Goal: Task Accomplishment & Management: Complete application form

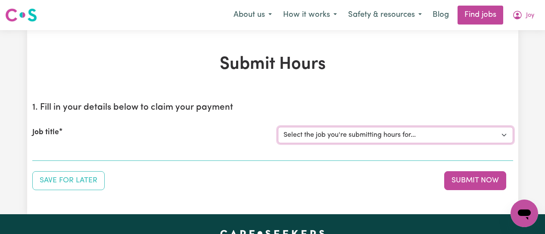
click at [490, 140] on select "Select the job you're submitting hours for... [[PERSON_NAME]] [DEMOGRAPHIC_DATA…" at bounding box center [395, 135] width 235 height 16
select select "12649"
click at [278, 127] on select "Select the job you're submitting hours for... [[PERSON_NAME]] [DEMOGRAPHIC_DATA…" at bounding box center [395, 135] width 235 height 16
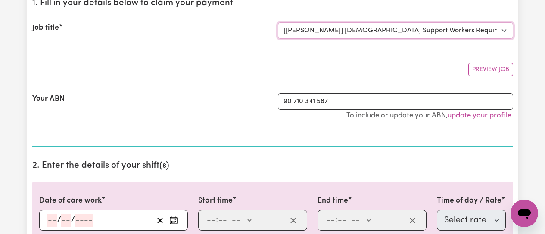
scroll to position [129, 0]
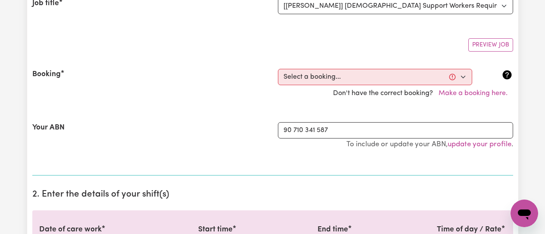
click at [176, 197] on h2 "2. Enter the details of your shift(s)" at bounding box center [272, 195] width 481 height 11
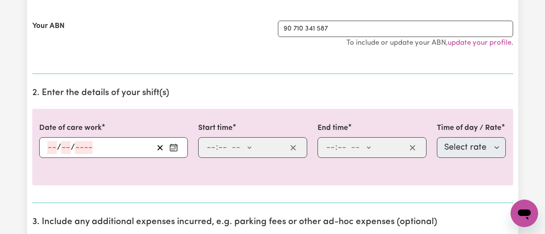
scroll to position [258, 0]
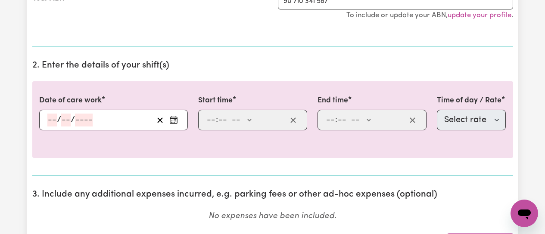
click at [173, 121] on circle "Enter the date of care work" at bounding box center [172, 121] width 1 height 1
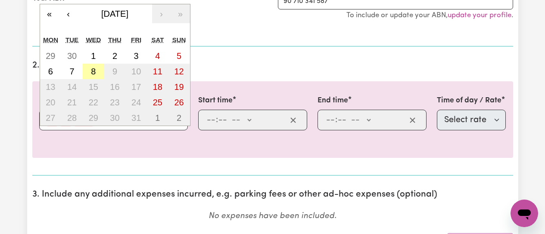
drag, startPoint x: 95, startPoint y: 72, endPoint x: 396, endPoint y: 196, distance: 325.8
click at [96, 72] on abbr "8" at bounding box center [93, 71] width 5 height 9
type input "[DATE]"
type input "8"
type input "10"
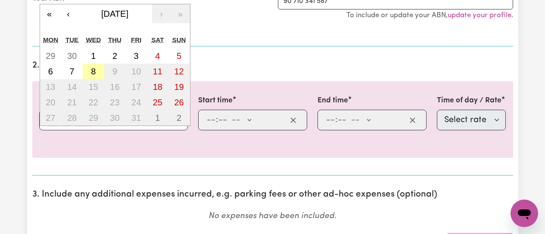
type input "2025"
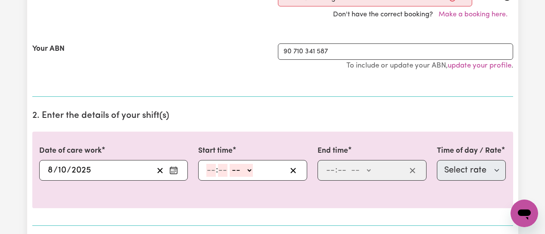
scroll to position [86, 0]
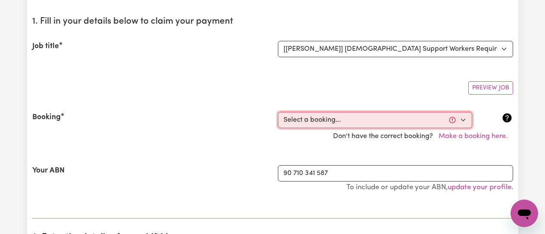
click at [464, 120] on select "Select a booking... Mon, September 15, 2025 - 09:00am to 01:00pm (RECURRING) We…" at bounding box center [375, 120] width 194 height 16
select select "355640"
click at [278, 112] on select "Select a booking... Mon, September 15, 2025 - 09:00am to 01:00pm (RECURRING) We…" at bounding box center [375, 120] width 194 height 16
select select "pm"
select select "63213"
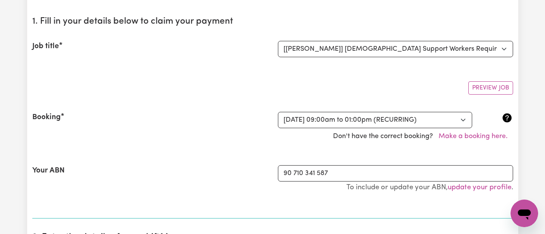
click at [216, 142] on div "Don't have the correct booking? Make a booking here." at bounding box center [272, 136] width 491 height 16
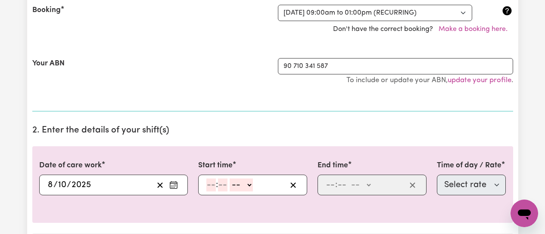
scroll to position [215, 0]
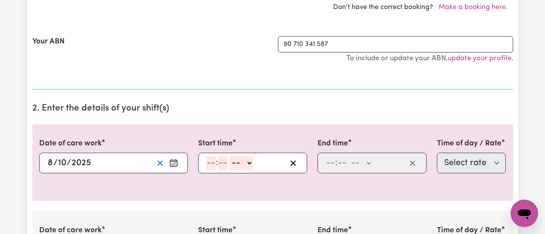
click at [161, 165] on line "Clear date" at bounding box center [160, 163] width 5 height 5
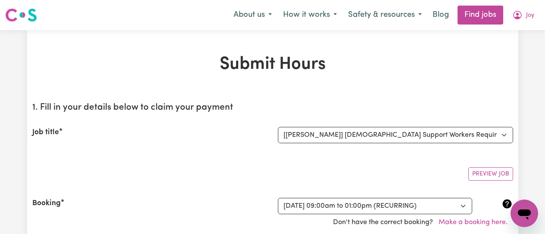
scroll to position [86, 0]
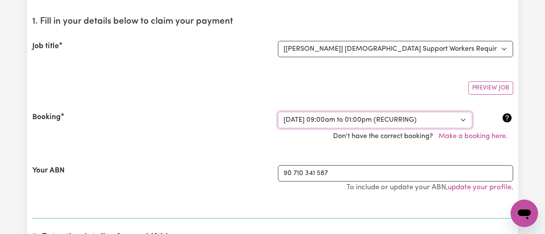
click at [460, 121] on select "Select a booking... Mon, September 15, 2025 - 09:00am to 01:00pm (RECURRING) We…" at bounding box center [375, 120] width 194 height 16
click at [278, 112] on select "Select a booking... Mon, September 15, 2025 - 09:00am to 01:00pm (RECURRING) We…" at bounding box center [375, 120] width 194 height 16
click at [207, 124] on div "Booking" at bounding box center [150, 120] width 246 height 16
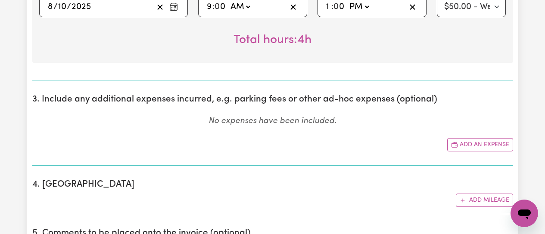
scroll to position [474, 0]
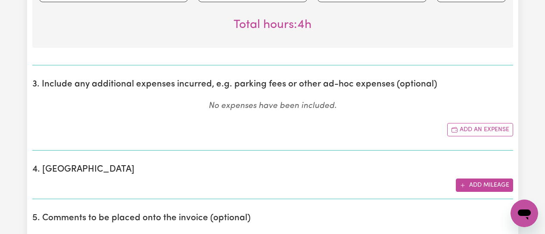
click at [488, 185] on button "Add mileage" at bounding box center [484, 185] width 57 height 13
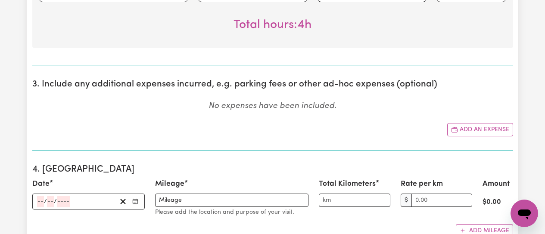
click at [135, 200] on icon "Enter the date" at bounding box center [135, 202] width 6 height 6
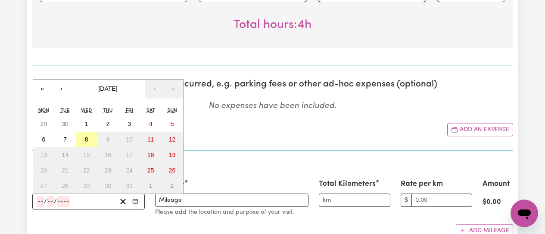
click at [87, 138] on abbr "8" at bounding box center [86, 139] width 3 height 7
type input "[DATE]"
type input "8"
type input "10"
type input "2025"
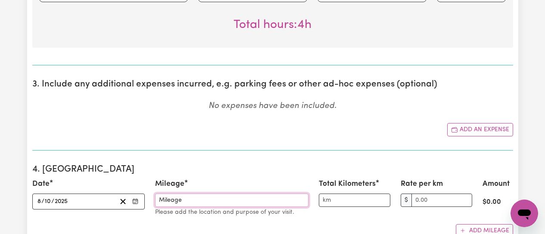
click at [185, 203] on input "Mileage" at bounding box center [231, 200] width 153 height 13
click at [187, 201] on input "Mileage" at bounding box center [231, 200] width 153 height 13
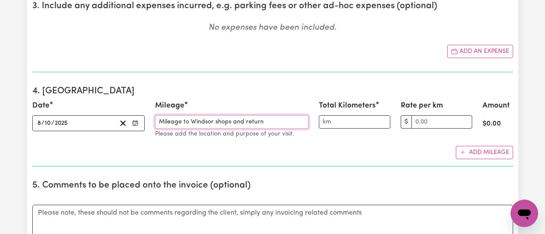
scroll to position [560, 0]
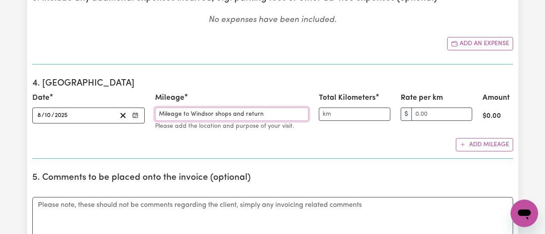
type input "Mileage to Windsor shops and return"
click at [341, 114] on input "Total Kilometers" at bounding box center [355, 114] width 72 height 13
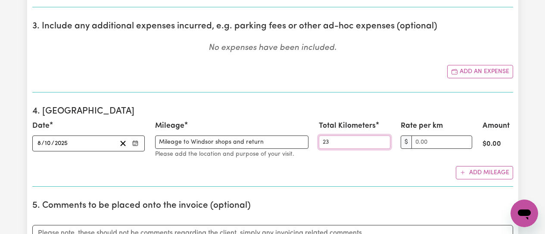
scroll to position [517, 0]
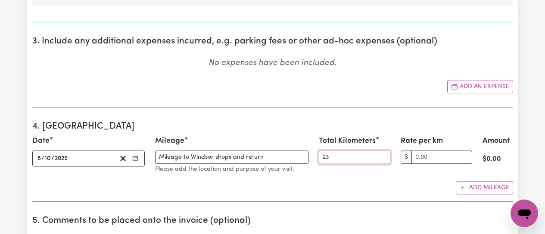
type input "23"
click at [407, 167] on div "Rate per km $" at bounding box center [436, 155] width 82 height 38
click at [427, 156] on input "Rate per km" at bounding box center [441, 157] width 61 height 13
type input "1.00"
click at [464, 156] on input "1.00" at bounding box center [441, 157] width 61 height 13
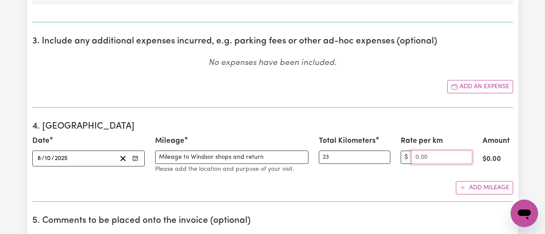
click at [465, 159] on input "Rate per km" at bounding box center [441, 157] width 61 height 13
click at [466, 152] on input "1.00" at bounding box center [441, 157] width 61 height 13
click at [466, 152] on input "2.00" at bounding box center [441, 157] width 61 height 13
click at [466, 152] on input "3.00" at bounding box center [441, 157] width 61 height 13
click at [464, 160] on input "2.00" at bounding box center [441, 157] width 61 height 13
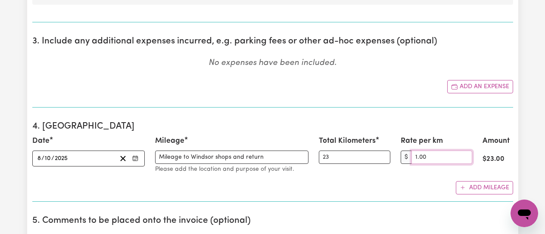
type input "1.00"
click at [464, 160] on input "1.00" at bounding box center [441, 157] width 61 height 13
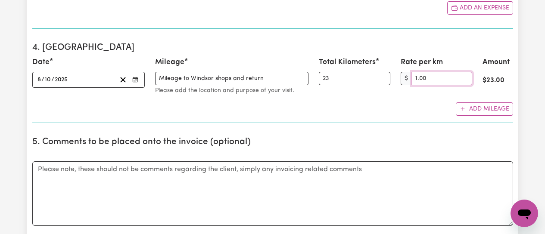
scroll to position [603, 0]
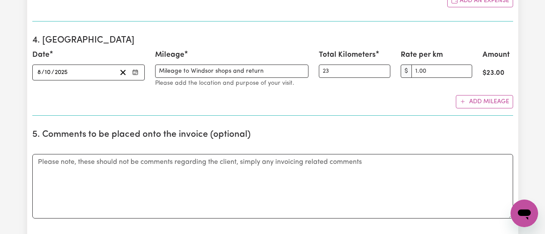
click at [387, 104] on div "Add mileage" at bounding box center [272, 101] width 481 height 13
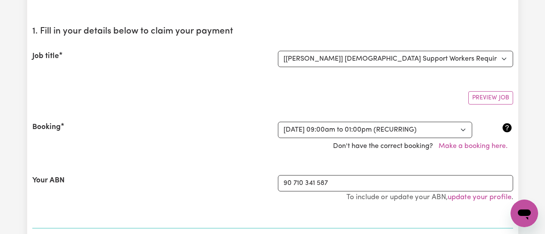
scroll to position [0, 0]
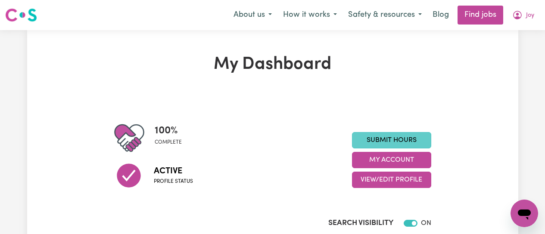
click at [379, 139] on link "Submit Hours" at bounding box center [391, 140] width 79 height 16
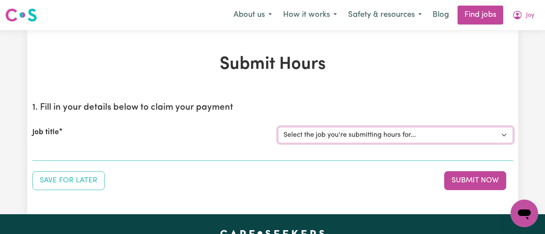
click at [429, 138] on select "Select the job you're submitting hours for... [[PERSON_NAME]] [DEMOGRAPHIC_DATA…" at bounding box center [395, 135] width 235 height 16
select select "12649"
click at [278, 127] on select "Select the job you're submitting hours for... [[PERSON_NAME]] [DEMOGRAPHIC_DATA…" at bounding box center [395, 135] width 235 height 16
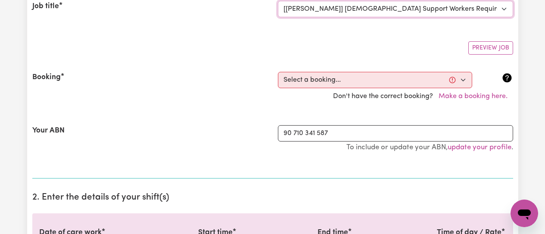
scroll to position [172, 0]
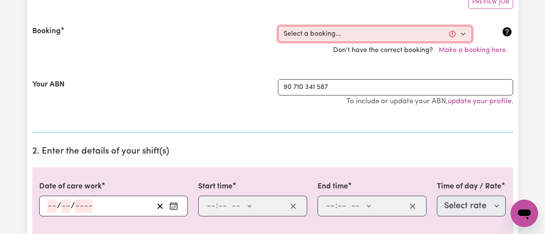
click at [462, 36] on select "Select a booking... Mon, September 15, 2025 - 09:00am to 01:00pm (RECURRING) We…" at bounding box center [375, 34] width 194 height 16
select select "355640"
click at [278, 26] on select "Select a booking... Mon, September 15, 2025 - 09:00am to 01:00pm (RECURRING) We…" at bounding box center [375, 34] width 194 height 16
type input "[DATE]"
type input "8"
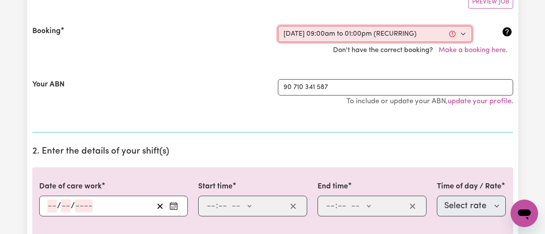
type input "10"
type input "2025"
type input "09:00"
type input "9"
type input "0"
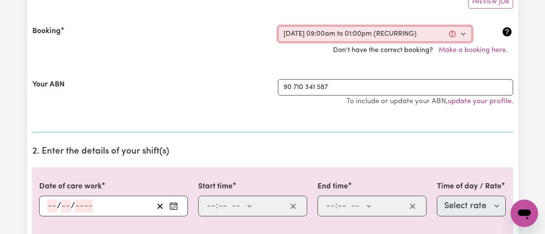
select select "am"
type input "13:00"
type input "1"
type input "0"
select select "pm"
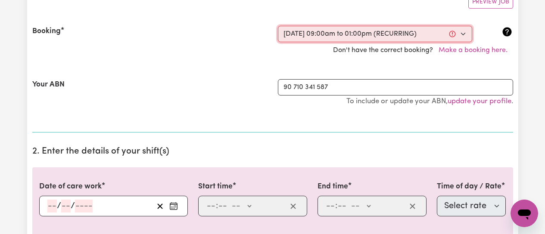
select select "63213"
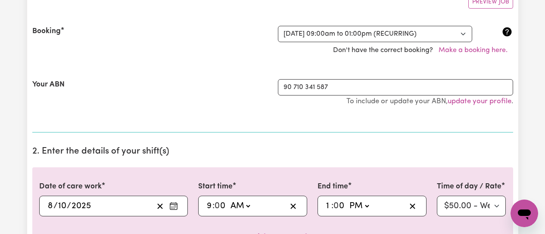
click at [208, 78] on div "Your ABN 90 710 341 587 To include or update your ABN, update your profile ." at bounding box center [272, 97] width 481 height 56
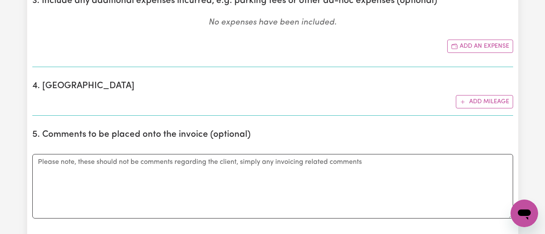
scroll to position [474, 0]
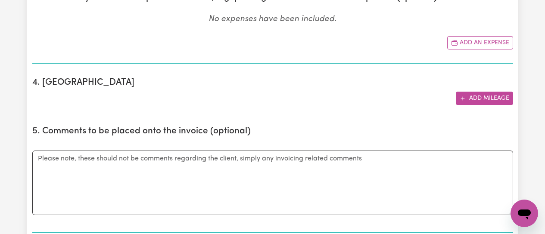
click at [478, 98] on button "Add mileage" at bounding box center [484, 98] width 57 height 13
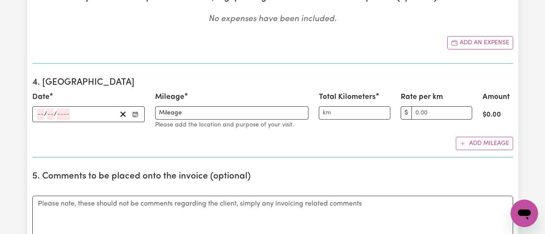
click at [136, 114] on icon "Enter the date" at bounding box center [135, 115] width 6 height 6
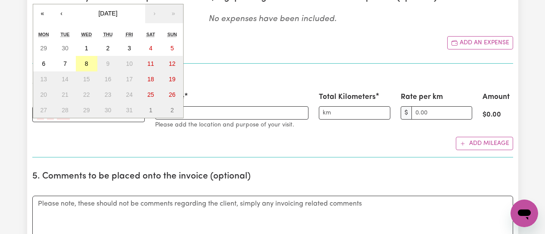
click at [90, 64] on button "8" at bounding box center [87, 64] width 22 height 16
type input "[DATE]"
type input "8"
type input "10"
type input "2025"
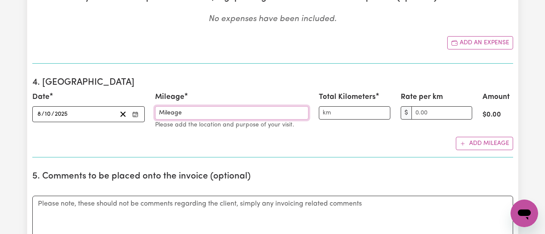
click at [201, 113] on input "Mileage" at bounding box center [231, 112] width 153 height 13
type input "Mileage to Windsor shops and return"
click at [342, 114] on input "Total Kilometers" at bounding box center [355, 112] width 72 height 13
type input "23"
drag, startPoint x: 435, startPoint y: 140, endPoint x: 432, endPoint y: 134, distance: 6.9
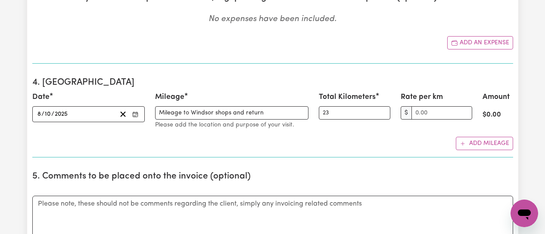
click at [433, 138] on div "Add mileage" at bounding box center [272, 143] width 481 height 13
type input "1.00"
click at [464, 112] on input "1.00" at bounding box center [441, 112] width 61 height 13
click at [402, 147] on div "Add mileage" at bounding box center [272, 143] width 481 height 13
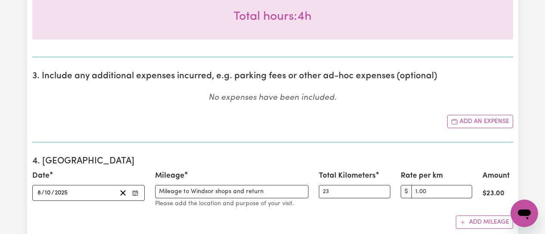
scroll to position [517, 0]
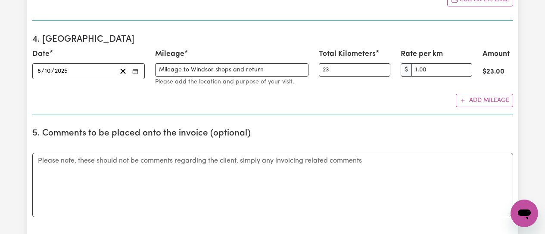
click at [380, 93] on div "Date 2025-10-08 8 / 10 / 2025 « ‹ October 2025 › » Mon Tue Wed Thu Fri Sat Sun …" at bounding box center [272, 78] width 481 height 59
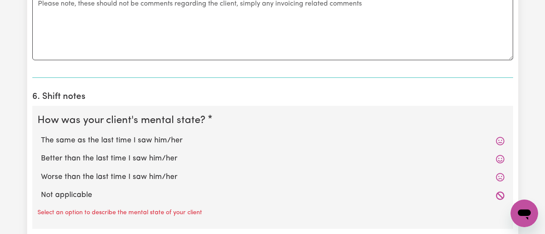
scroll to position [689, 0]
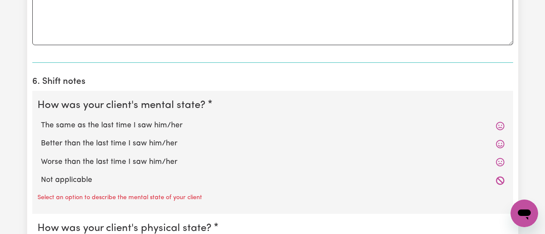
click at [113, 125] on label "The same as the last time I saw him/her" at bounding box center [273, 125] width 464 height 11
click at [41, 120] on input "The same as the last time I saw him/her" at bounding box center [40, 120] width 0 height 0
radio input "true"
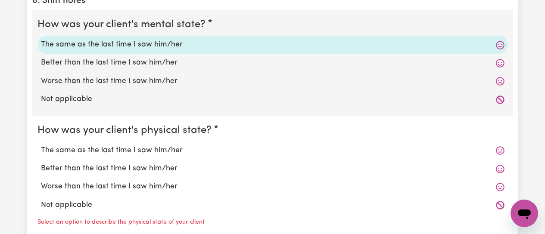
scroll to position [775, 0]
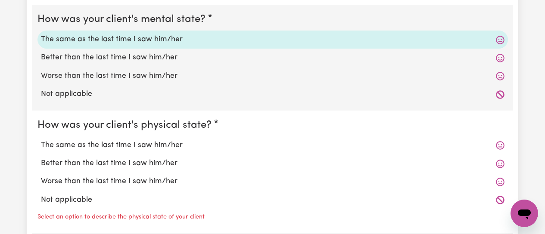
click at [122, 145] on label "The same as the last time I saw him/her" at bounding box center [273, 145] width 464 height 11
click at [41, 140] on input "The same as the last time I saw him/her" at bounding box center [40, 140] width 0 height 0
radio input "true"
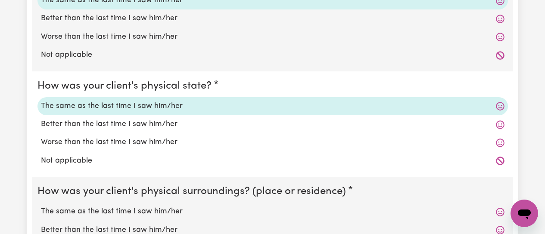
scroll to position [862, 0]
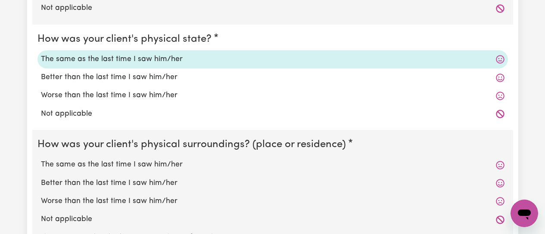
click at [117, 165] on label "The same as the last time I saw him/her" at bounding box center [273, 164] width 464 height 11
click at [41, 159] on input "The same as the last time I saw him/her" at bounding box center [40, 159] width 0 height 0
radio input "true"
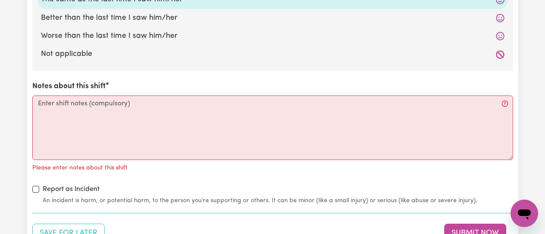
scroll to position [1034, 0]
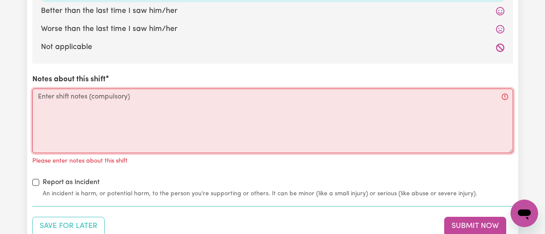
click at [41, 97] on textarea "Notes about this shift" at bounding box center [272, 121] width 481 height 65
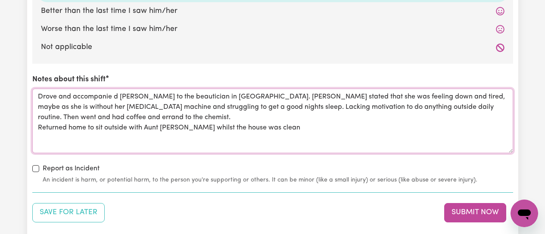
click at [240, 128] on textarea "Drove and accompanie d Nerida to the beautician in Windsor. Nerida stated that …" at bounding box center [272, 121] width 481 height 65
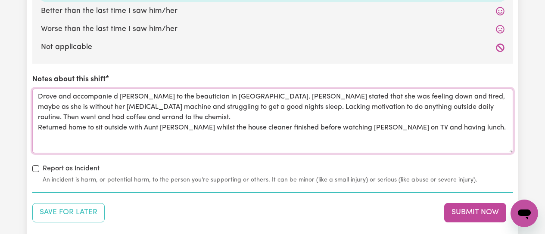
drag, startPoint x: 173, startPoint y: 129, endPoint x: 191, endPoint y: 127, distance: 18.2
click at [175, 129] on textarea "Drove and accompanie d Nerida to the beautician in Windsor. Nerida stated that …" at bounding box center [272, 121] width 481 height 65
click at [477, 130] on textarea "Drove and accompanie d Nerida to the beautician in Windsor. Nerida stated that …" at bounding box center [272, 121] width 481 height 65
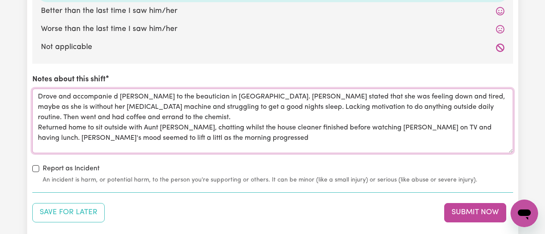
click at [118, 141] on textarea "Drove and accompanie d Nerida to the beautician in Windsor. Nerida stated that …" at bounding box center [272, 121] width 481 height 65
drag, startPoint x: 208, startPoint y: 138, endPoint x: 261, endPoint y: 140, distance: 53.0
click at [214, 136] on textarea "Drove and accompanie d Nerida to the beautician in Windsor. Nerida stated that …" at bounding box center [272, 121] width 481 height 65
click at [114, 95] on textarea "Drove and accompanie d Nerida to the beautician in Windsor. Nerida stated that …" at bounding box center [272, 121] width 481 height 65
type textarea "Drove and accompanied Nerida to the beautician in Windsor. Nerida stated that s…"
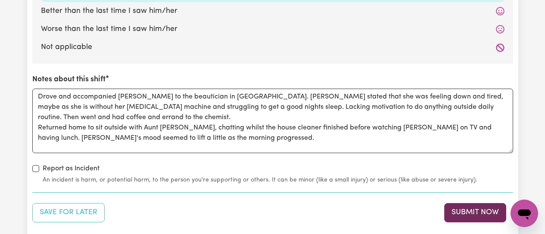
click at [456, 210] on button "Submit Now" at bounding box center [475, 212] width 62 height 19
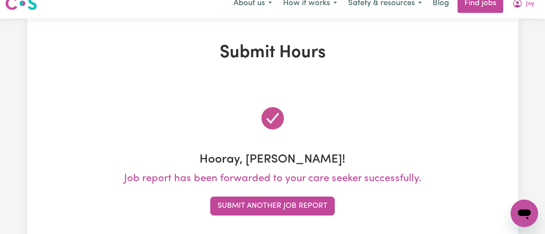
scroll to position [0, 0]
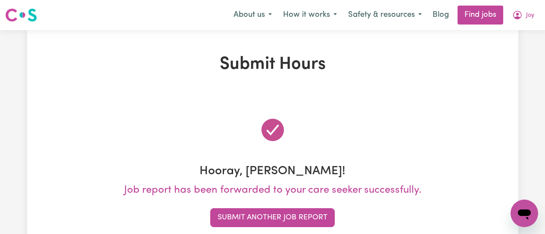
click at [288, 217] on button "Submit Another Job Report" at bounding box center [272, 217] width 124 height 19
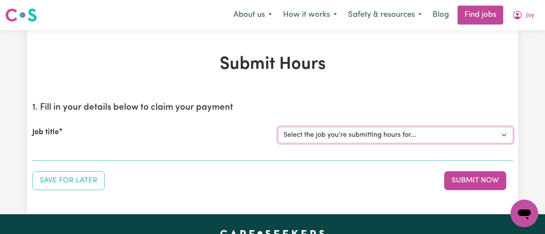
click at [427, 140] on select "Select the job you're submitting hours for... [[PERSON_NAME]] [DEMOGRAPHIC_DATA…" at bounding box center [395, 135] width 235 height 16
select select "12649"
click at [278, 127] on select "Select the job you're submitting hours for... [[PERSON_NAME]] [DEMOGRAPHIC_DATA…" at bounding box center [395, 135] width 235 height 16
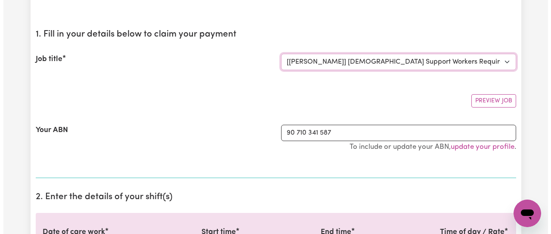
scroll to position [86, 0]
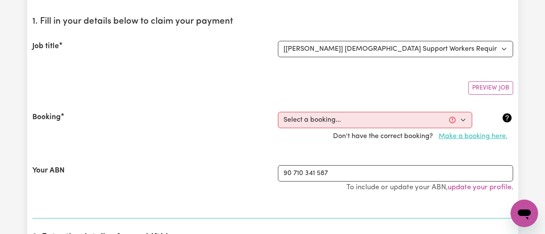
click at [457, 137] on button "Make a booking here." at bounding box center [473, 136] width 80 height 16
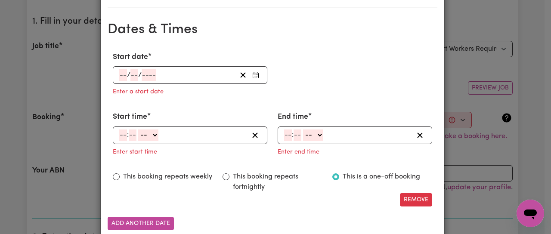
scroll to position [517, 0]
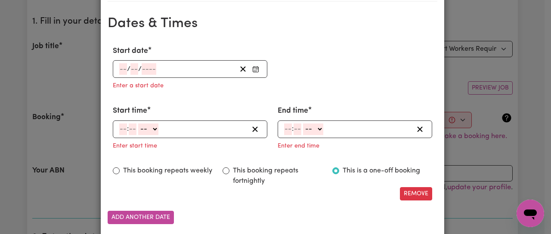
click at [253, 71] on icon "Enter Start date" at bounding box center [255, 69] width 7 height 7
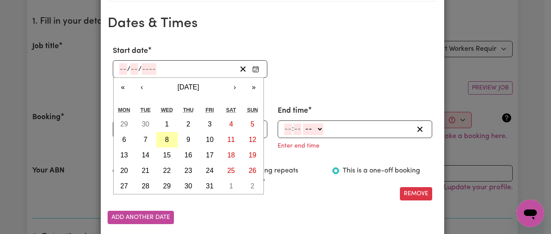
click at [160, 140] on button "8" at bounding box center [167, 140] width 22 height 16
type input "[DATE]"
type input "8"
type input "10"
type input "2025"
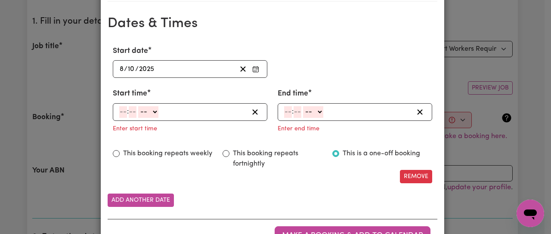
click at [121, 112] on input "number" at bounding box center [123, 112] width 8 height 12
type input "1"
click at [128, 113] on input "number" at bounding box center [129, 112] width 8 height 12
type input "0"
click at [149, 112] on select "-- AM PM" at bounding box center [147, 112] width 20 height 12
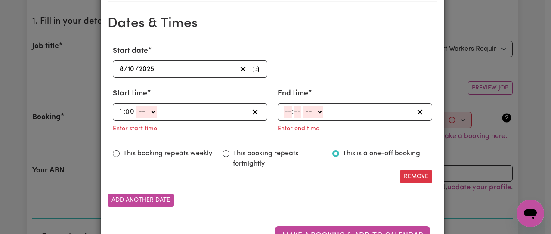
select select "pm"
click at [137, 106] on select "-- AM PM" at bounding box center [147, 112] width 20 height 12
type input "13:00"
click at [286, 114] on input "number" at bounding box center [288, 112] width 8 height 12
type input "2"
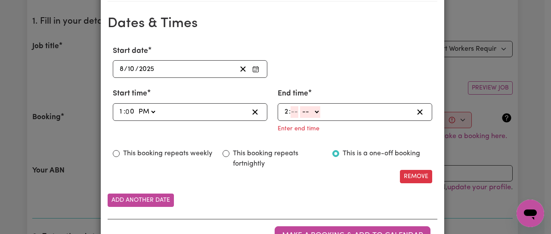
click at [292, 114] on input "number" at bounding box center [295, 112] width 8 height 12
type input "0"
click at [316, 112] on select "-- AM PM" at bounding box center [312, 112] width 20 height 12
select select "pm"
click at [302, 106] on select "-- AM PM" at bounding box center [312, 112] width 20 height 12
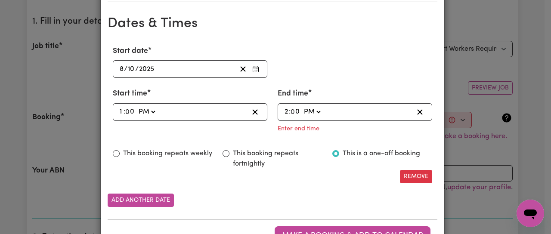
type input "14:00"
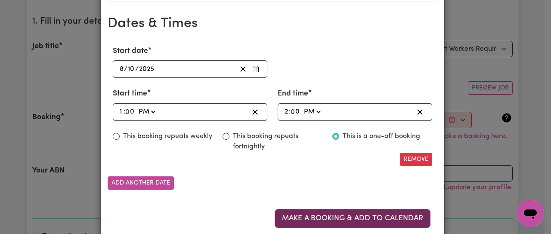
click at [330, 219] on span "Make a booking & add to calendar" at bounding box center [352, 218] width 141 height 7
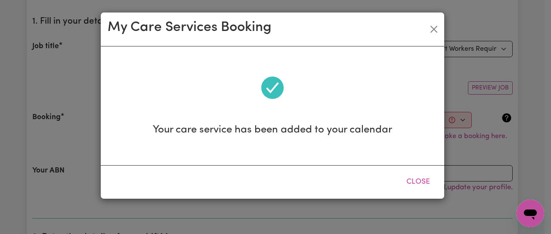
scroll to position [0, 0]
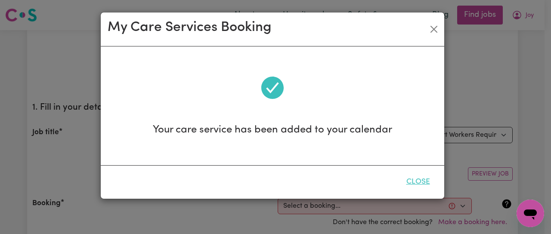
click at [421, 182] on button "Close" at bounding box center [418, 182] width 38 height 19
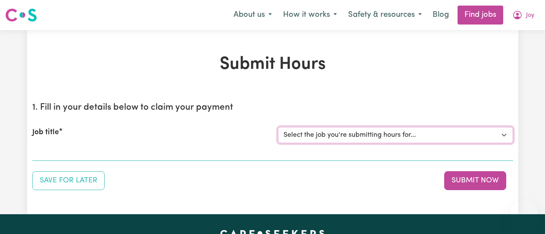
drag, startPoint x: 0, startPoint y: 0, endPoint x: 432, endPoint y: 138, distance: 453.2
click at [432, 138] on select "Select the job you're submitting hours for... [[PERSON_NAME]] [DEMOGRAPHIC_DATA…" at bounding box center [395, 135] width 235 height 16
select select "12649"
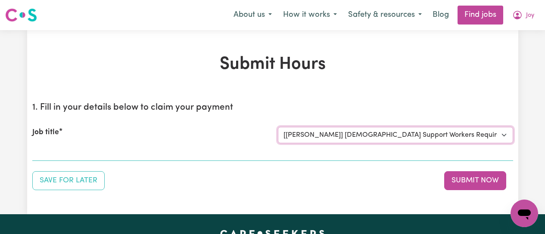
click at [278, 127] on select "Select the job you're submitting hours for... [[PERSON_NAME]] [DEMOGRAPHIC_DATA…" at bounding box center [395, 135] width 235 height 16
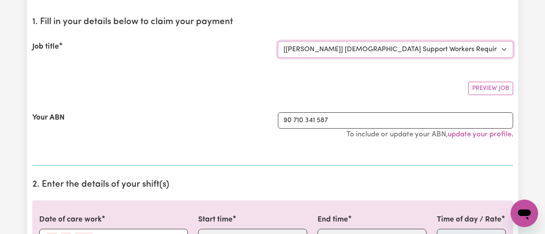
scroll to position [86, 0]
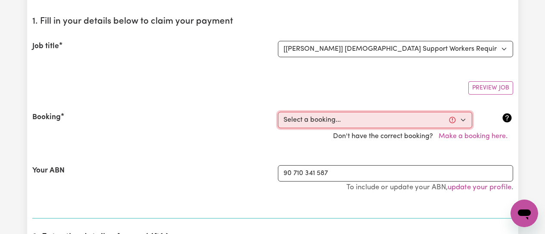
click at [461, 122] on select "Select a booking... [DATE] 09:00am to 01:00pm (RECURRING) [DATE] 09:00am to 01:…" at bounding box center [375, 120] width 194 height 16
select select "369256"
click at [278, 112] on select "Select a booking... [DATE] 09:00am to 01:00pm (RECURRING) [DATE] 09:00am to 01:…" at bounding box center [375, 120] width 194 height 16
type input "[DATE]"
type input "8"
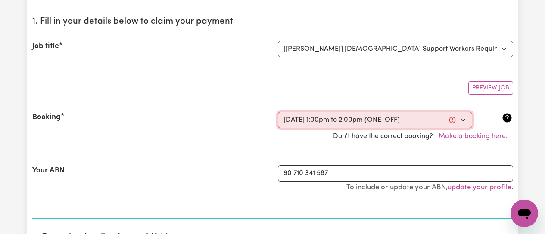
type input "10"
type input "2025"
type input "13:00"
type input "1"
type input "0"
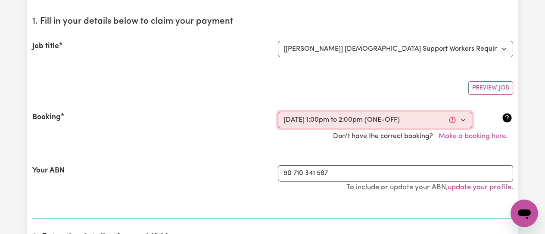
select select "pm"
type input "14:00"
type input "2"
type input "0"
select select "pm"
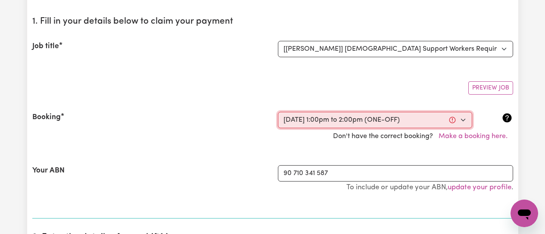
select select "63213"
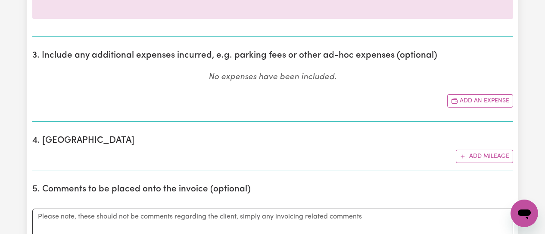
scroll to position [431, 0]
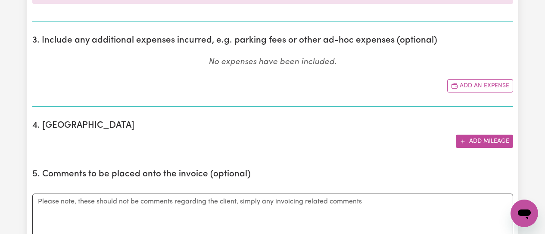
click at [483, 143] on button "Add mileage" at bounding box center [484, 141] width 57 height 13
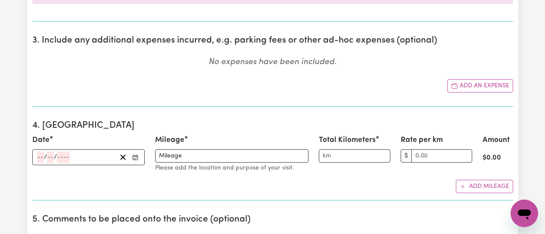
click at [134, 159] on icon "Enter the date" at bounding box center [135, 158] width 6 height 6
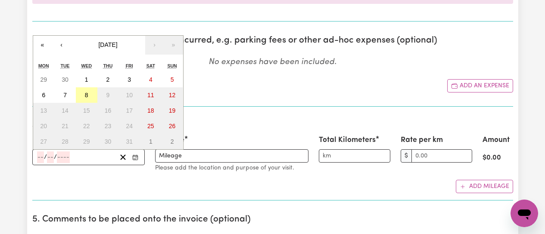
click at [90, 96] on button "8" at bounding box center [87, 95] width 22 height 16
type input "[DATE]"
type input "8"
type input "10"
type input "2025"
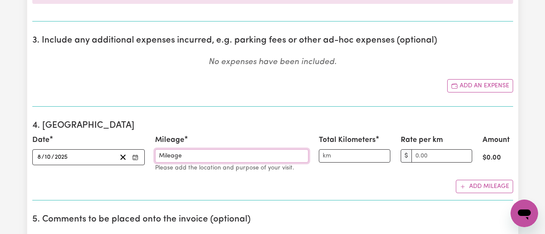
click at [190, 159] on input "Mileage" at bounding box center [231, 155] width 153 height 13
click at [218, 156] on input "Mileage to [GEOGRAPHIC_DATA] and return" at bounding box center [231, 155] width 153 height 13
type input "Mileage to [GEOGRAPHIC_DATA] and return"
click at [336, 159] on input "Total Kilometers" at bounding box center [355, 155] width 72 height 13
type input "23"
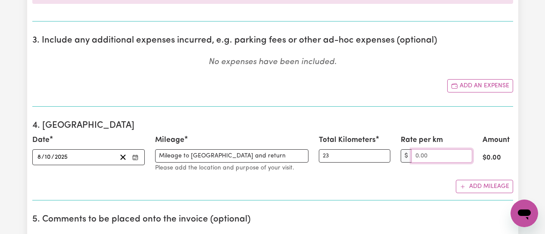
click at [430, 155] on input "Rate per km" at bounding box center [441, 155] width 61 height 13
type input "1.00"
click at [464, 156] on input "1.00" at bounding box center [441, 155] width 61 height 13
click at [408, 195] on section "4. Mileage Date [DATE] [DATE] « ‹ [DATE] › » Mon Tue Wed Thu Fri Sat Sun 29 30 …" at bounding box center [272, 157] width 481 height 87
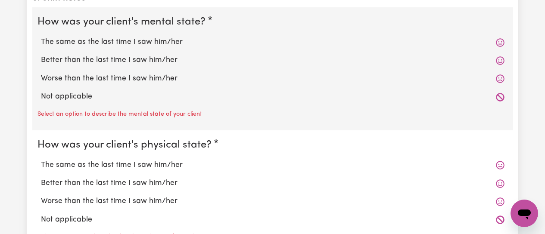
scroll to position [775, 0]
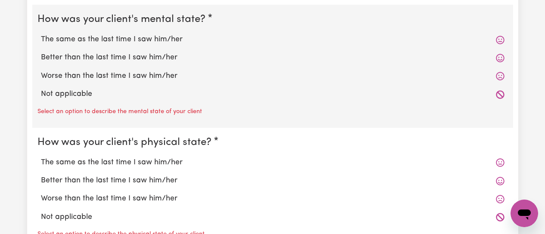
click at [111, 40] on label "The same as the last time I saw him/her" at bounding box center [273, 39] width 464 height 11
click at [41, 34] on input "The same as the last time I saw him/her" at bounding box center [40, 34] width 0 height 0
radio input "true"
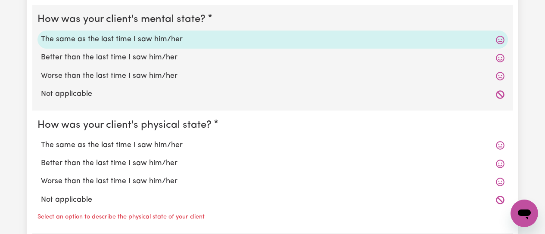
click at [89, 145] on label "The same as the last time I saw him/her" at bounding box center [273, 145] width 464 height 11
click at [41, 140] on input "The same as the last time I saw him/her" at bounding box center [40, 140] width 0 height 0
radio input "true"
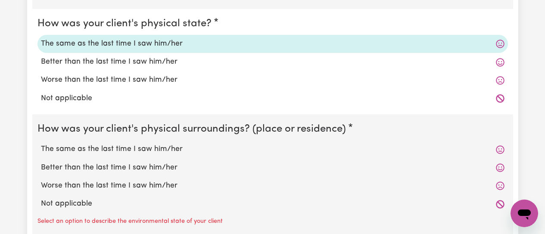
scroll to position [905, 0]
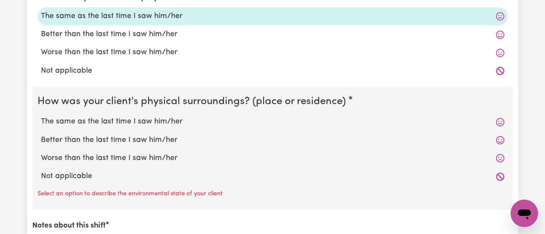
click at [100, 122] on label "The same as the last time I saw him/her" at bounding box center [273, 121] width 464 height 11
click at [41, 116] on input "The same as the last time I saw him/her" at bounding box center [40, 116] width 0 height 0
radio input "true"
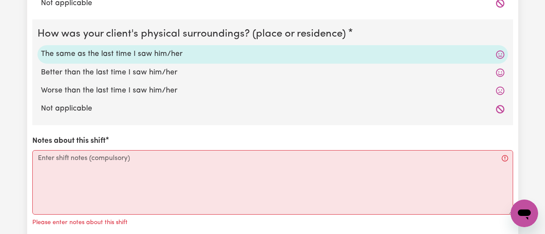
scroll to position [1034, 0]
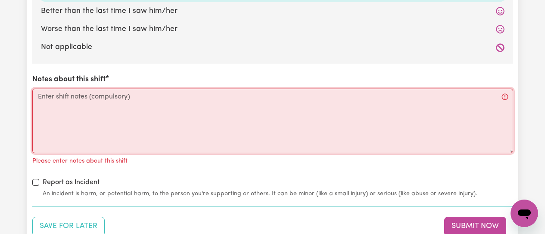
click at [59, 99] on textarea "Notes about this shift" at bounding box center [272, 121] width 481 height 65
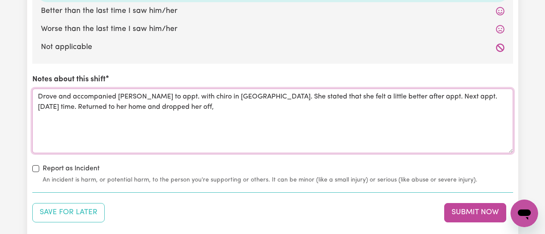
click at [388, 99] on textarea "Drove and accompanied [PERSON_NAME] to appt. with chiro in [GEOGRAPHIC_DATA]. S…" at bounding box center [272, 121] width 481 height 65
click at [152, 109] on textarea "Drove and accompanied [PERSON_NAME] to appt. with chiro in [GEOGRAPHIC_DATA]. S…" at bounding box center [272, 121] width 481 height 65
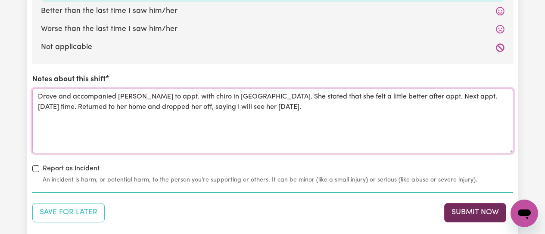
type textarea "Drove and accompanied [PERSON_NAME] to appt. with chiro in [GEOGRAPHIC_DATA]. S…"
click at [471, 218] on button "Submit Now" at bounding box center [475, 212] width 62 height 19
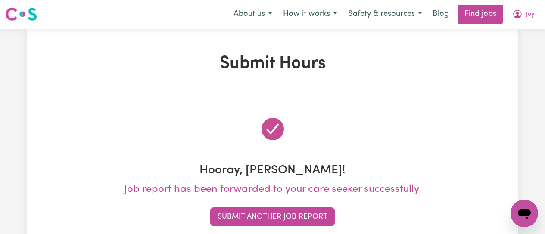
scroll to position [0, 0]
